Goal: Find specific page/section: Find specific page/section

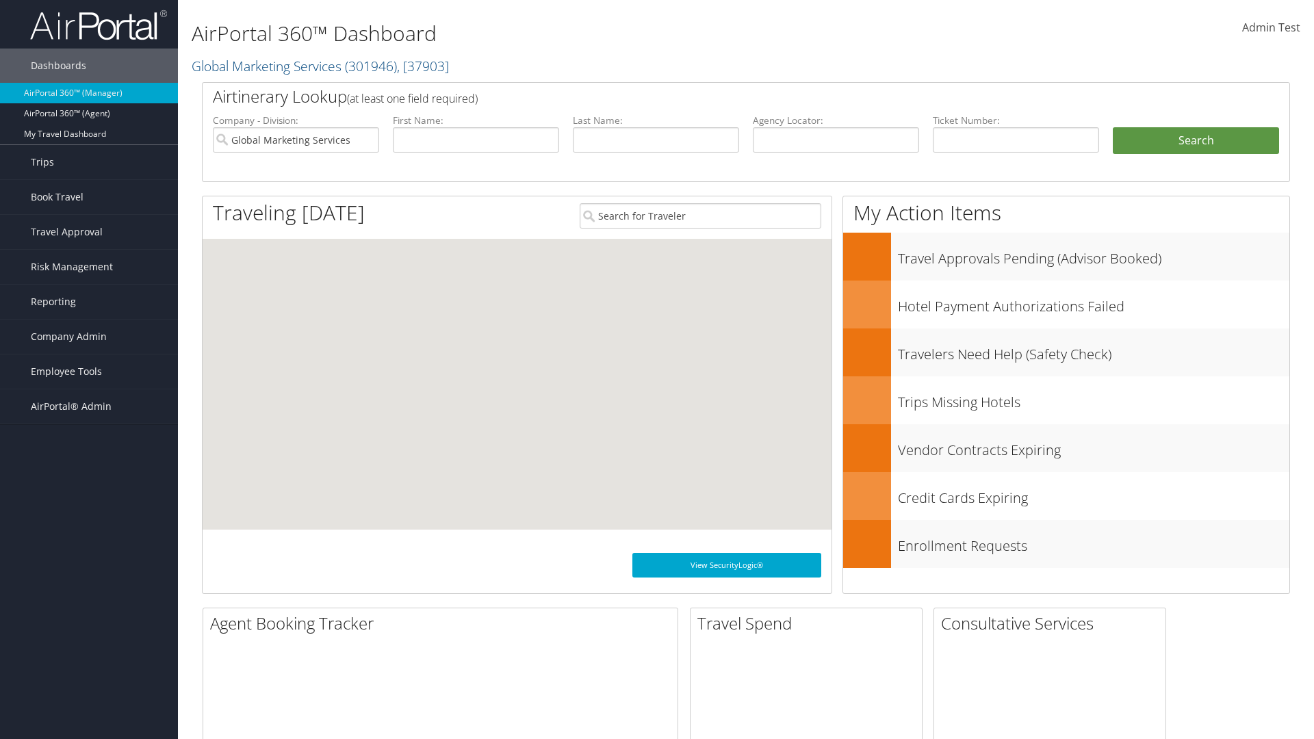
click at [89, 337] on span "Company Admin" at bounding box center [69, 337] width 76 height 34
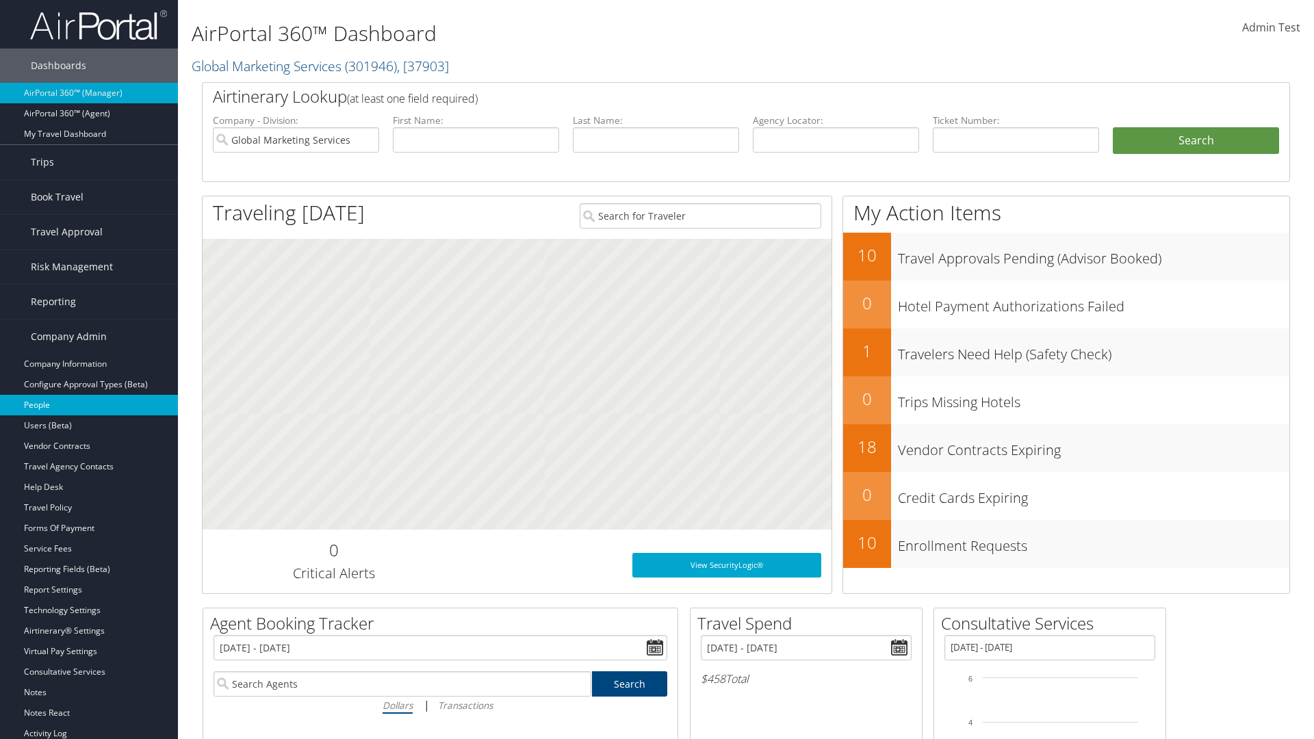
click at [89, 405] on link "People" at bounding box center [89, 405] width 178 height 21
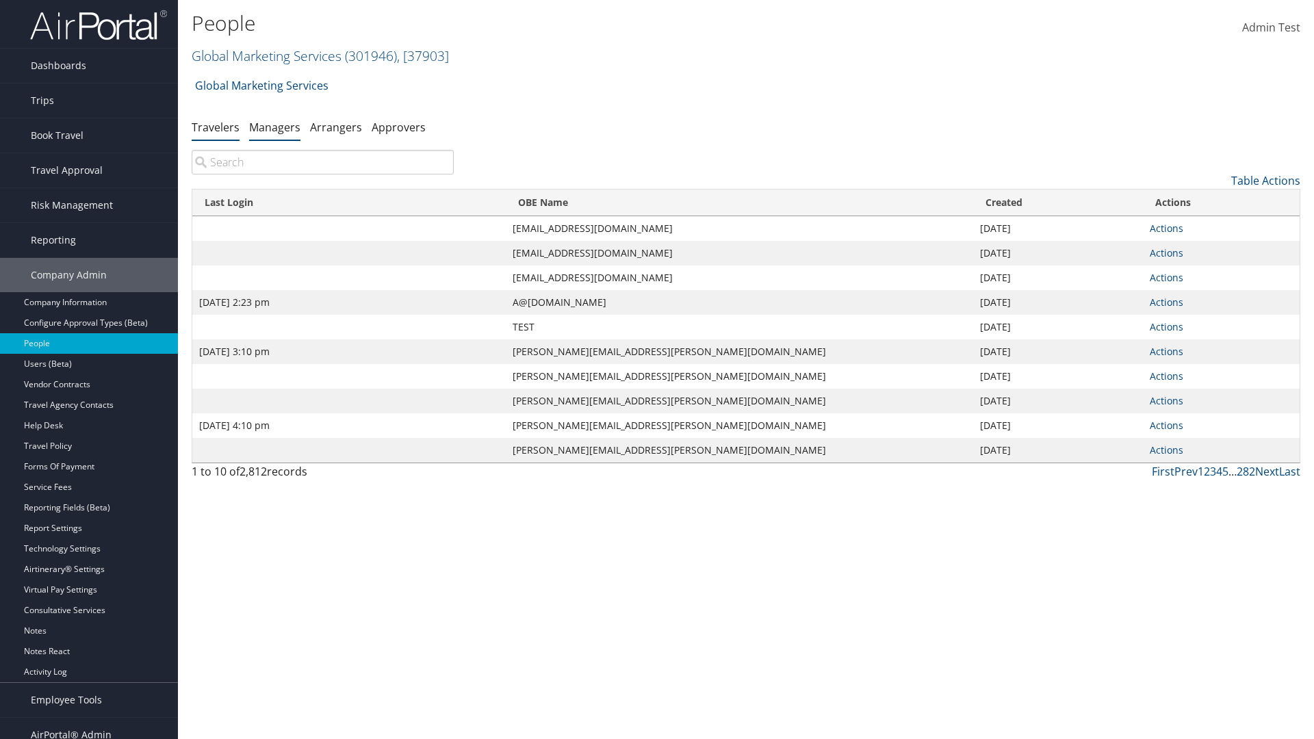
click at [274, 127] on link "Managers" at bounding box center [274, 127] width 51 height 15
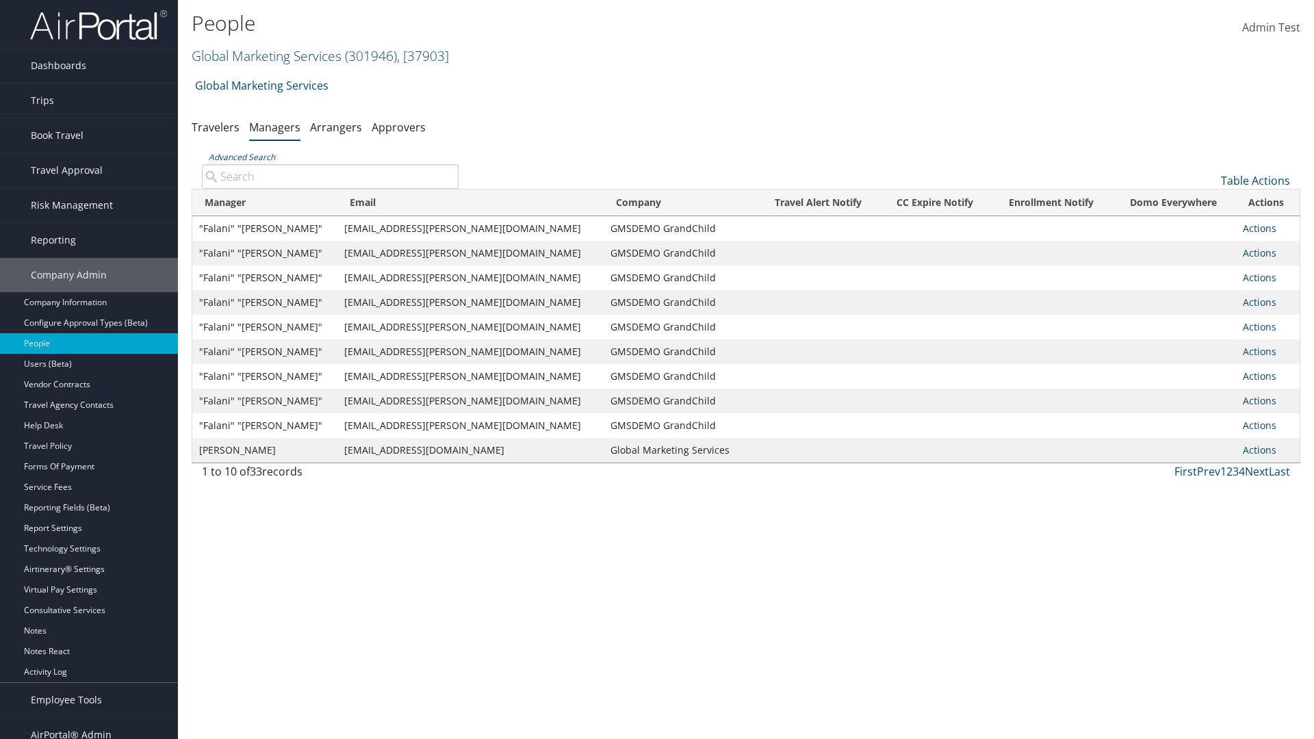
click at [330, 176] on input "Advanced Search" at bounding box center [330, 176] width 257 height 25
type input ""Falani" "Tupou""
click at [330, 176] on input ""Falani" "Tupou"" at bounding box center [330, 176] width 257 height 25
type input "Non-existing Name"
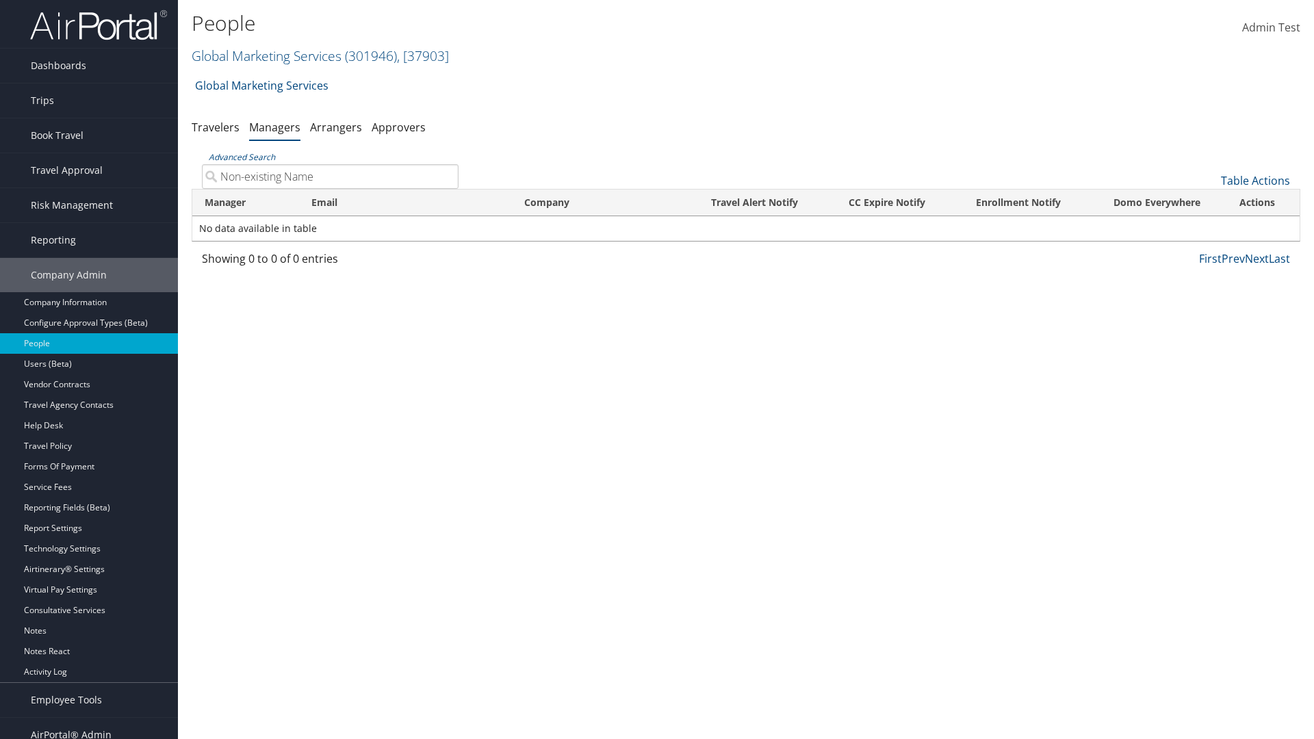
click at [330, 176] on input "Non-existing Name" at bounding box center [330, 176] width 257 height 25
type input "Falani.Tupou@test1074629.com"
